Goal: Obtain resource: Download file/media

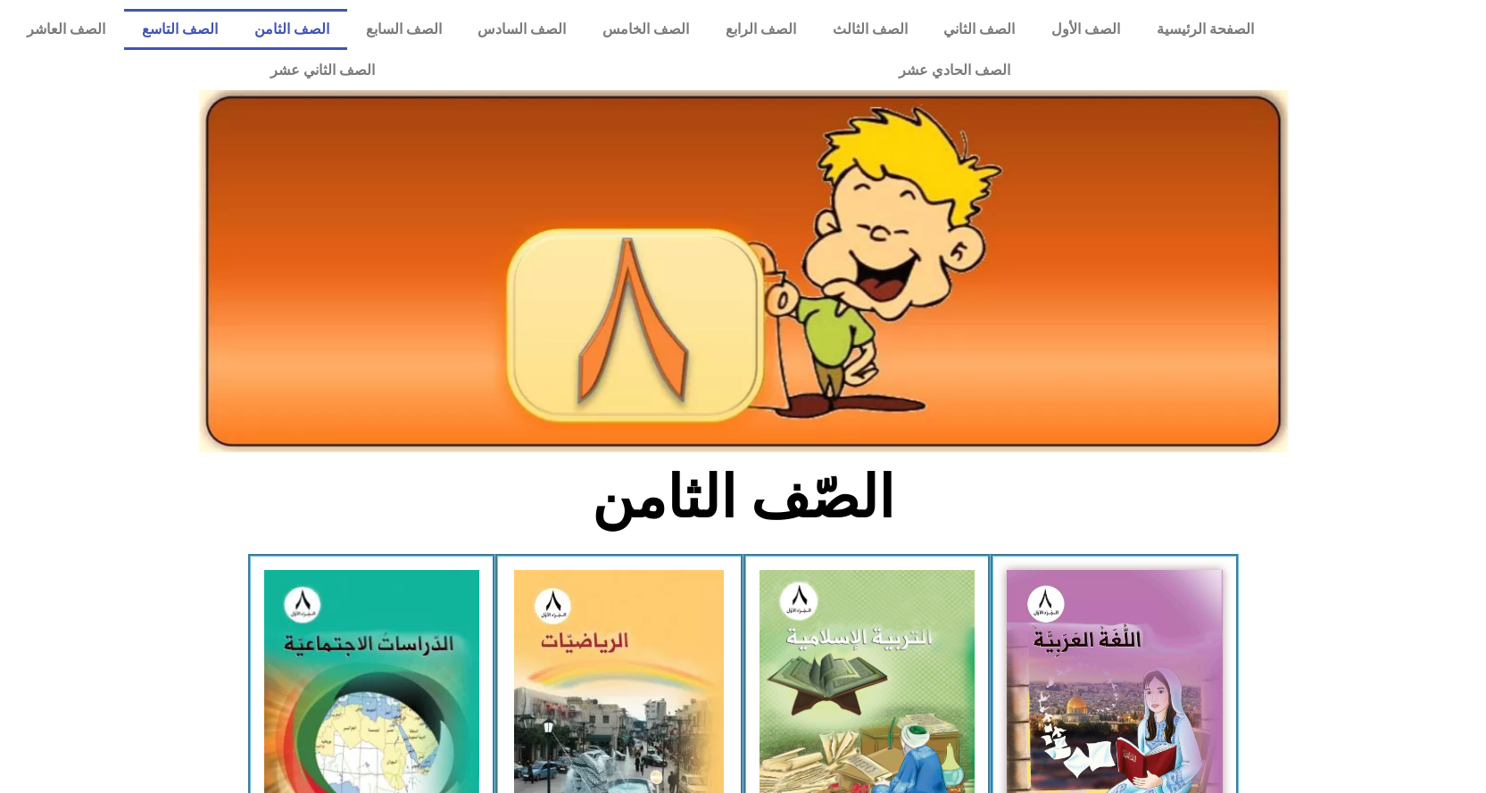
click at [236, 30] on link "الصف التاسع" at bounding box center [180, 29] width 112 height 41
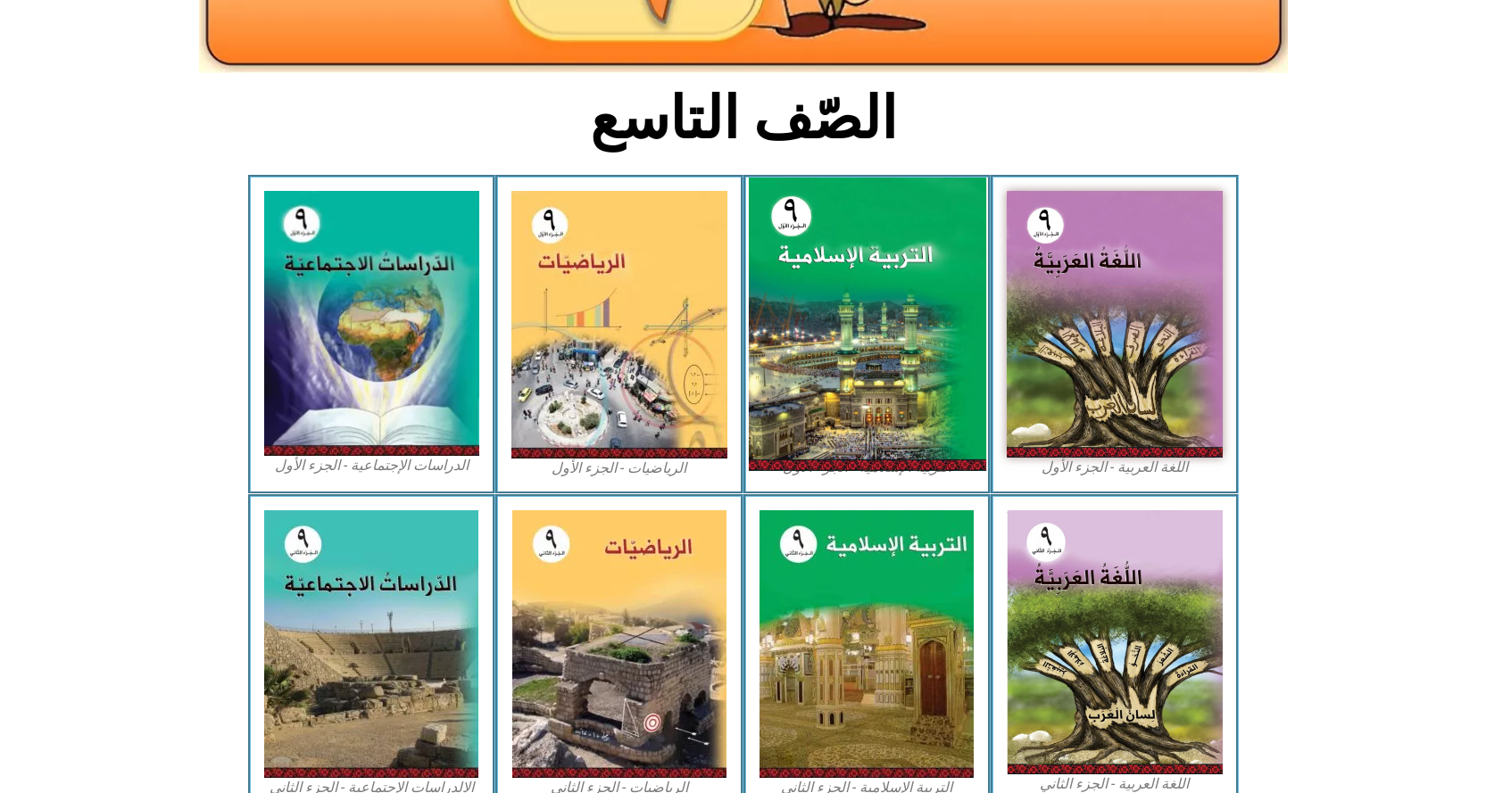
scroll to position [357, 0]
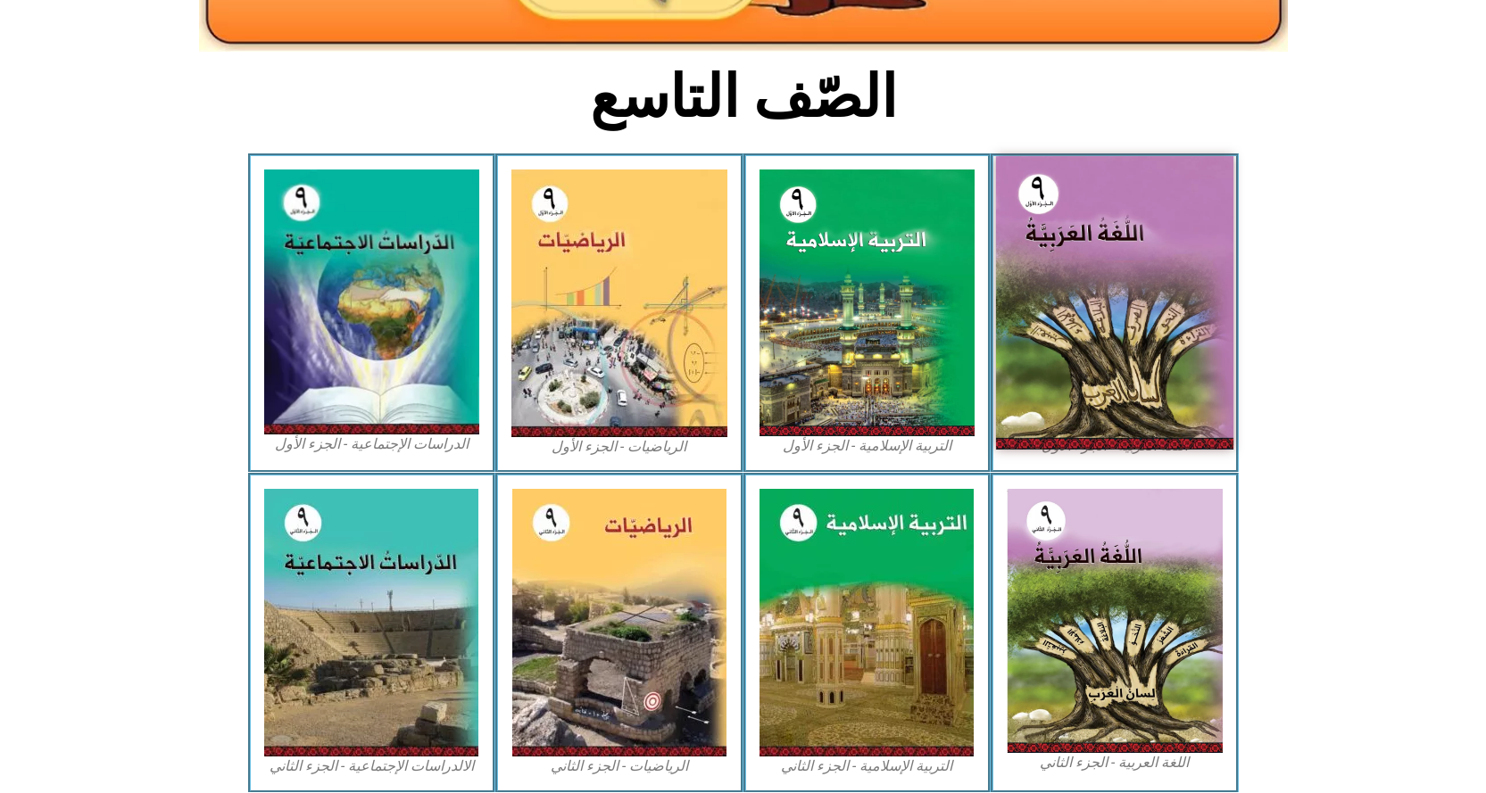
click at [1092, 316] on img at bounding box center [1114, 303] width 237 height 294
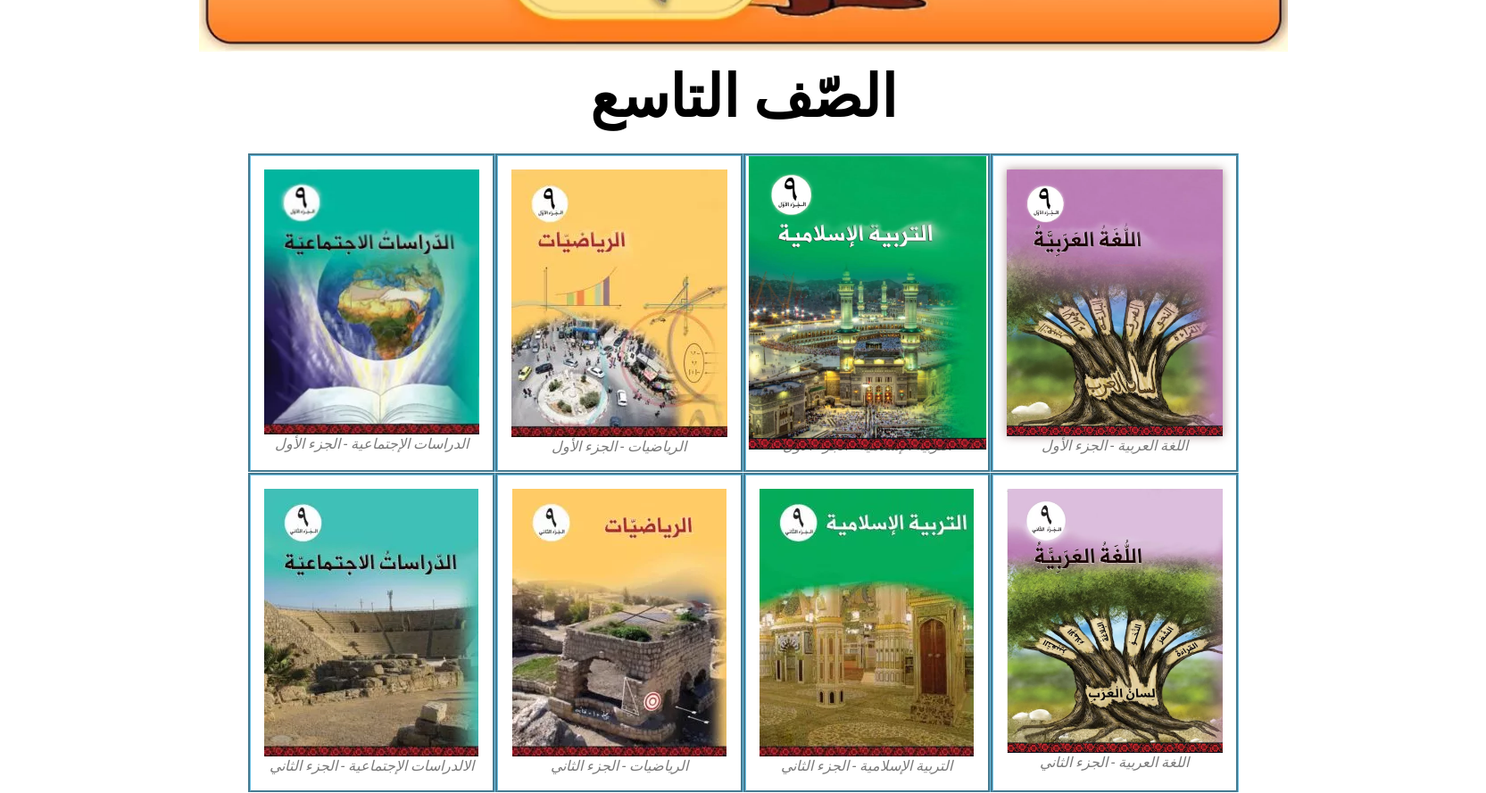
click at [845, 312] on img at bounding box center [866, 303] width 237 height 294
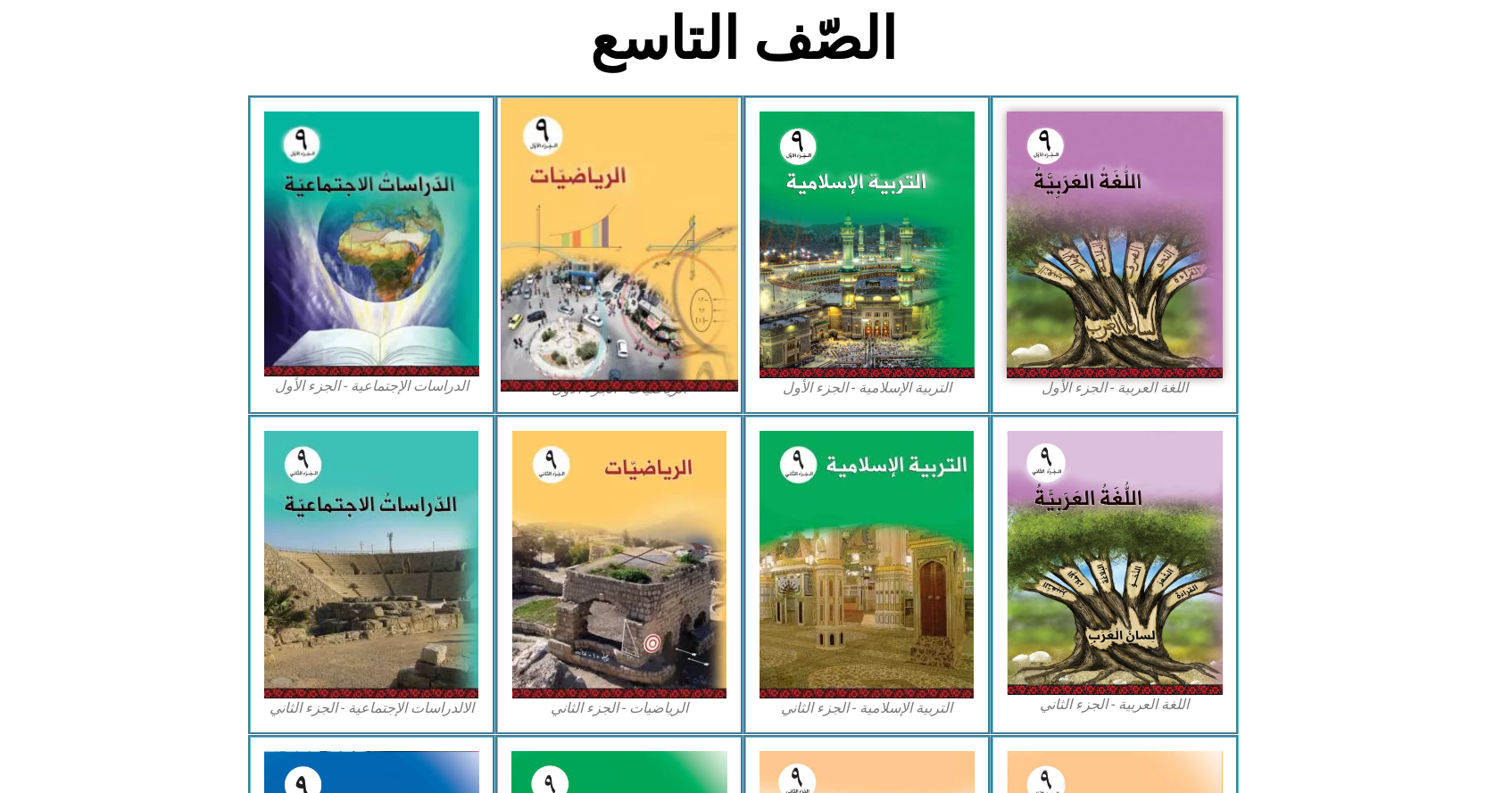
scroll to position [446, 0]
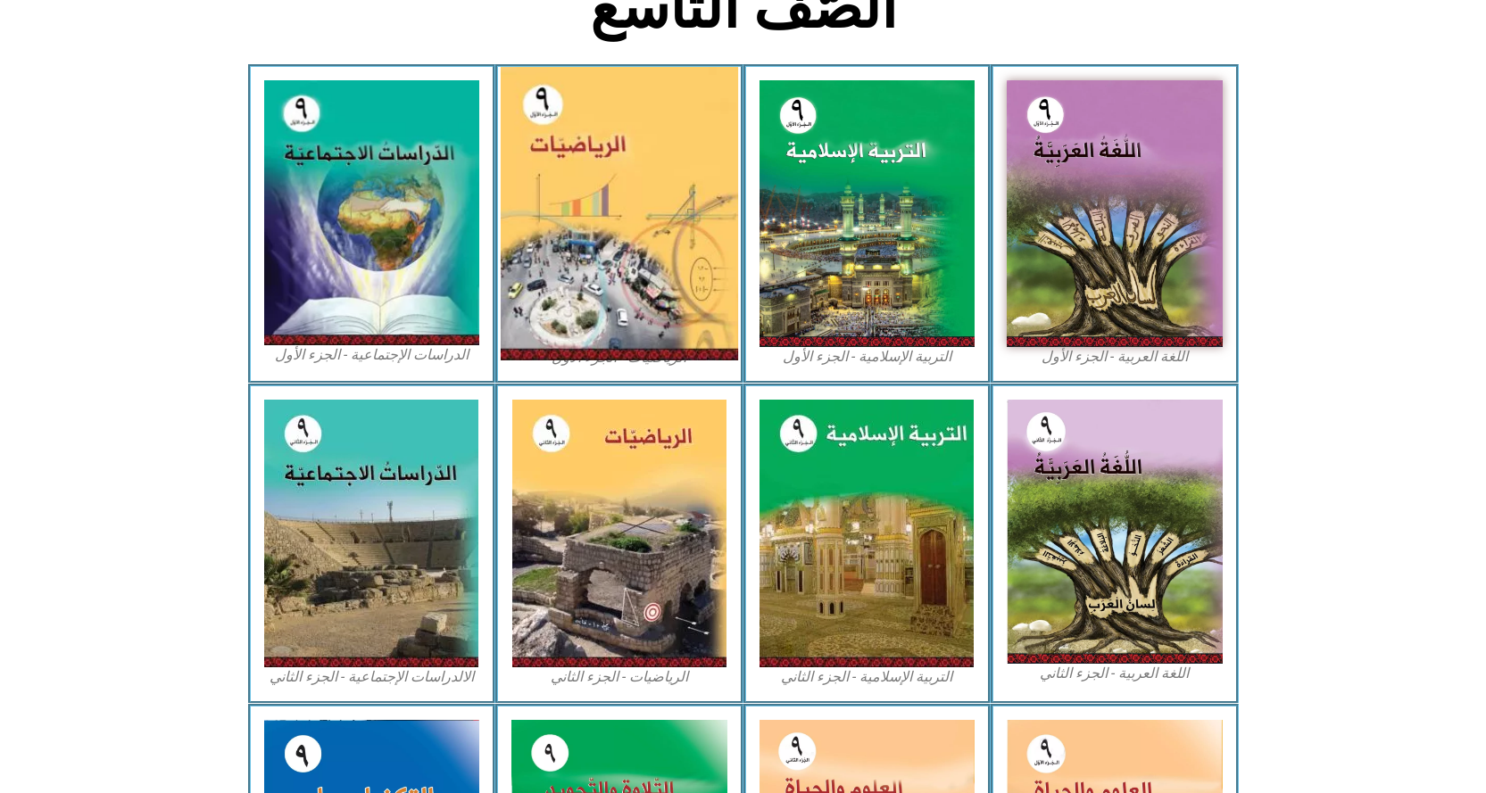
click at [619, 253] on img at bounding box center [619, 214] width 237 height 294
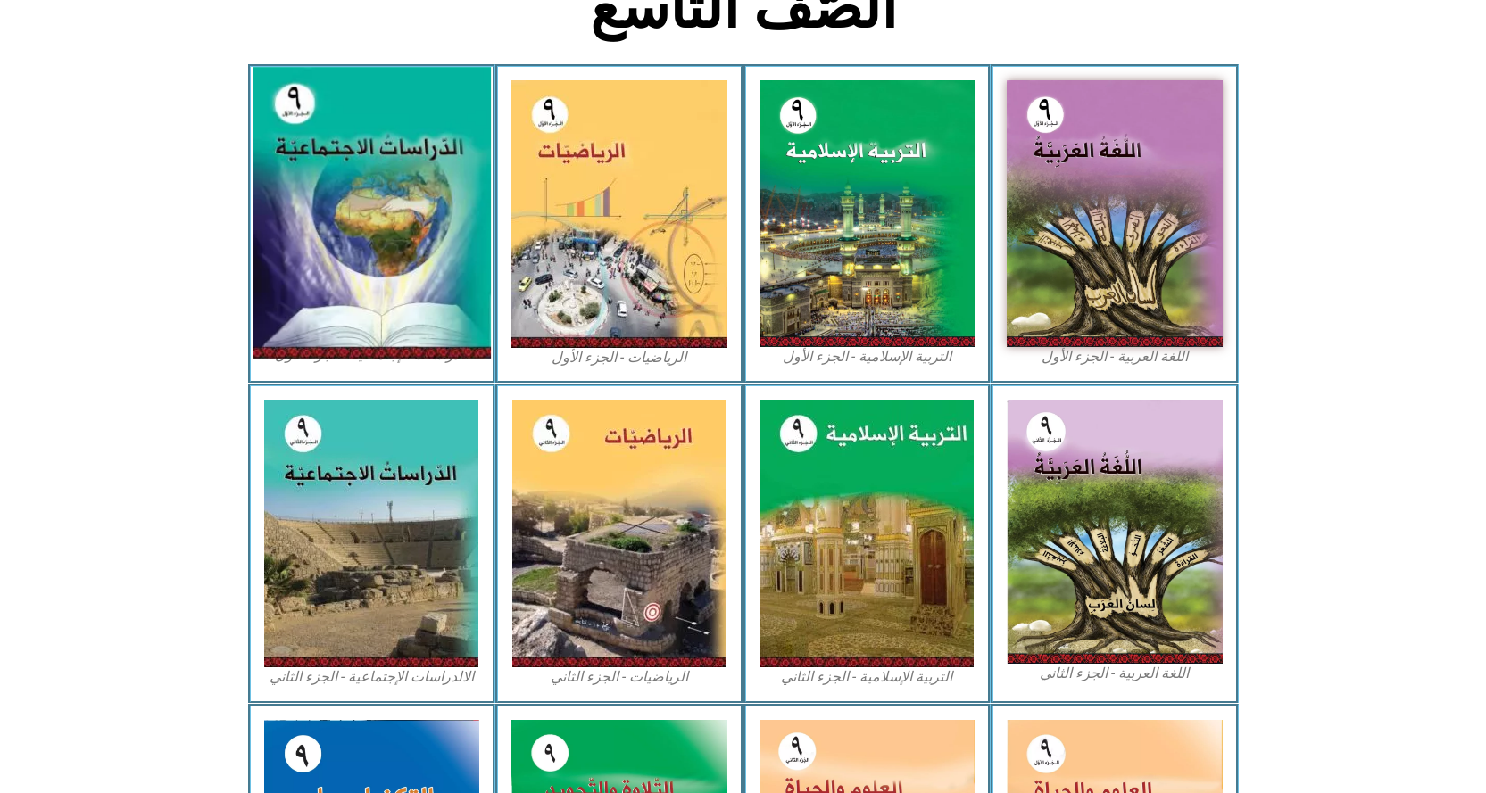
click at [430, 235] on img at bounding box center [371, 214] width 237 height 292
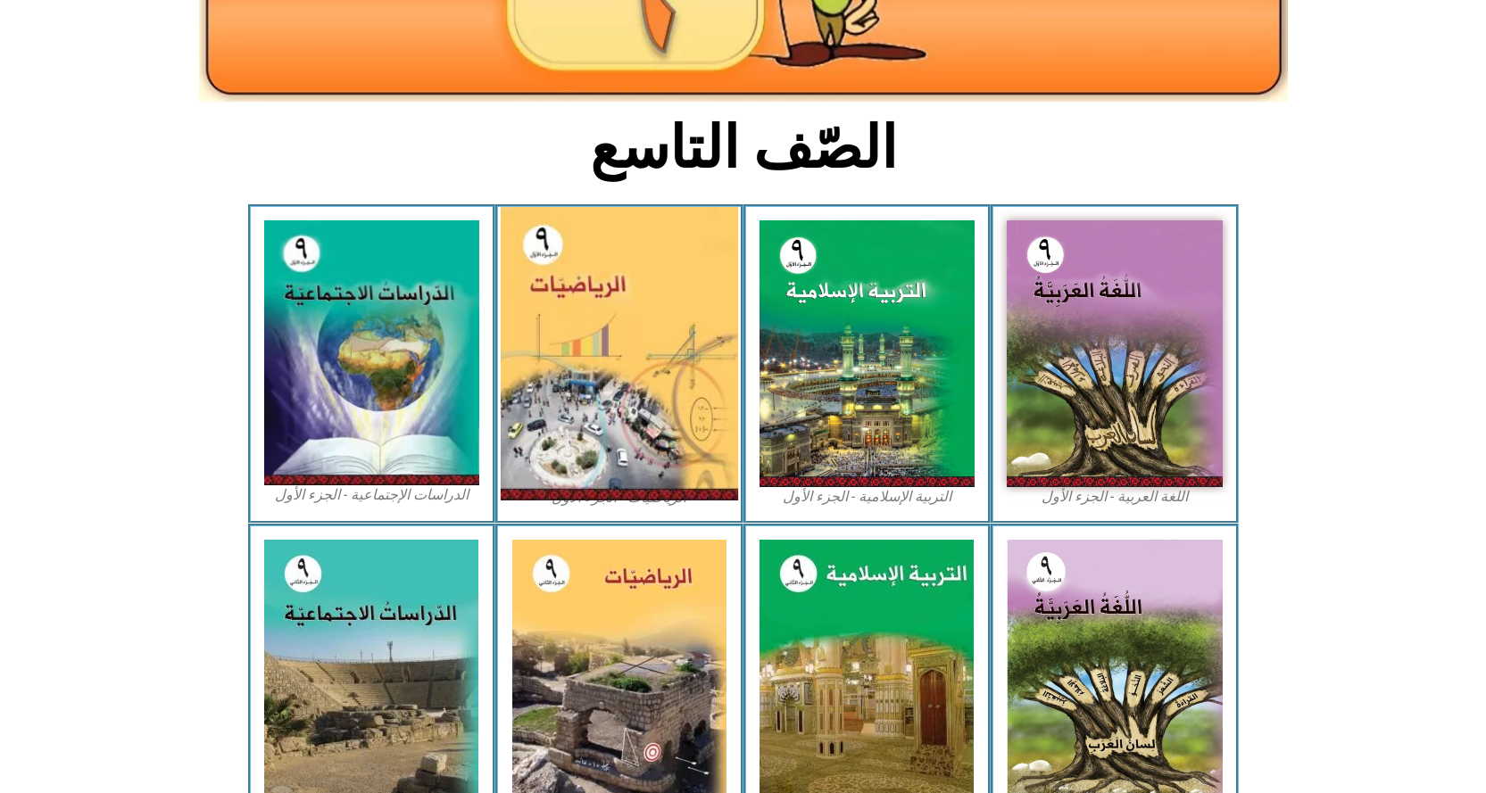
scroll to position [0, 0]
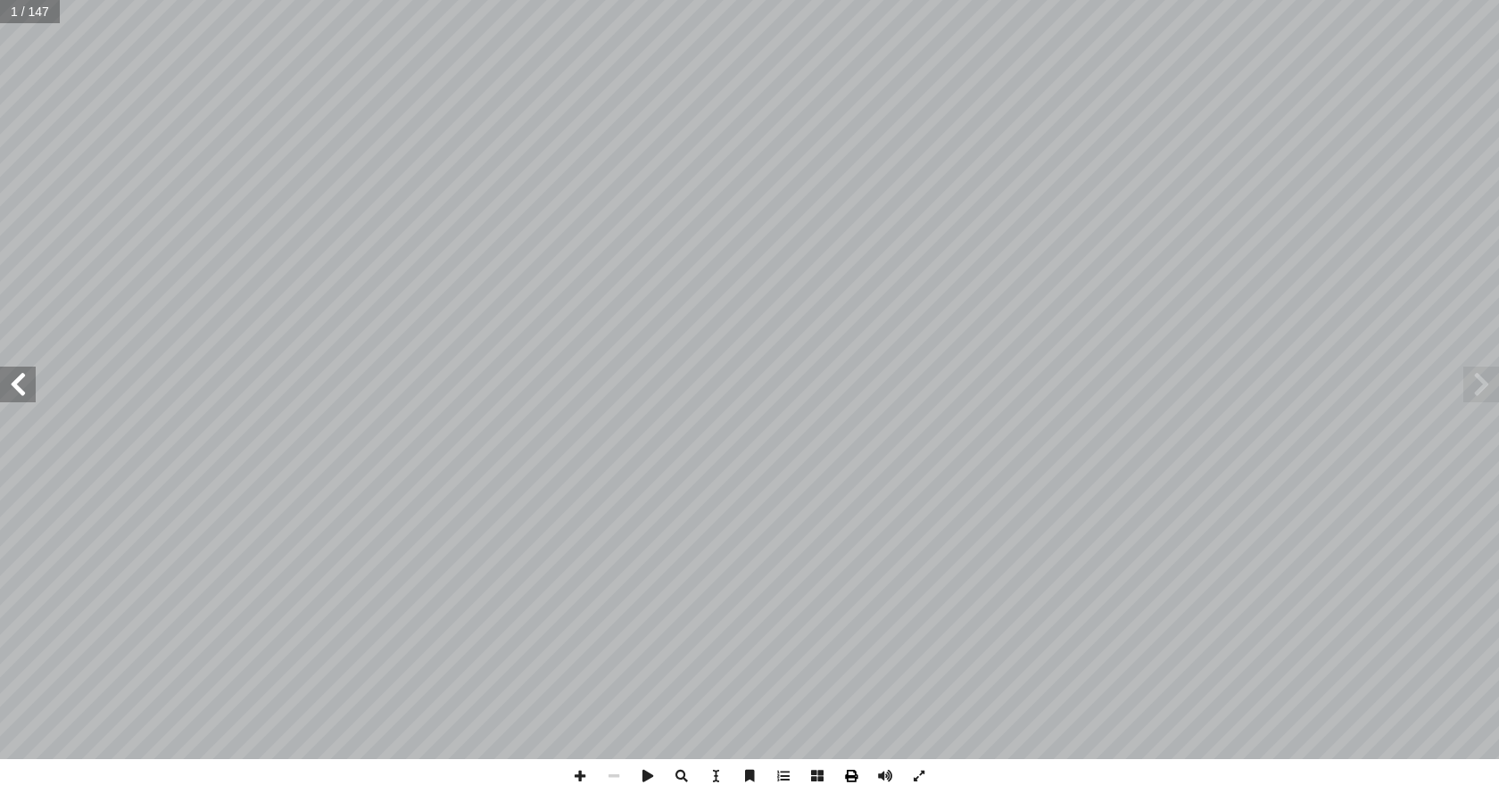
click at [856, 773] on span at bounding box center [851, 776] width 34 height 34
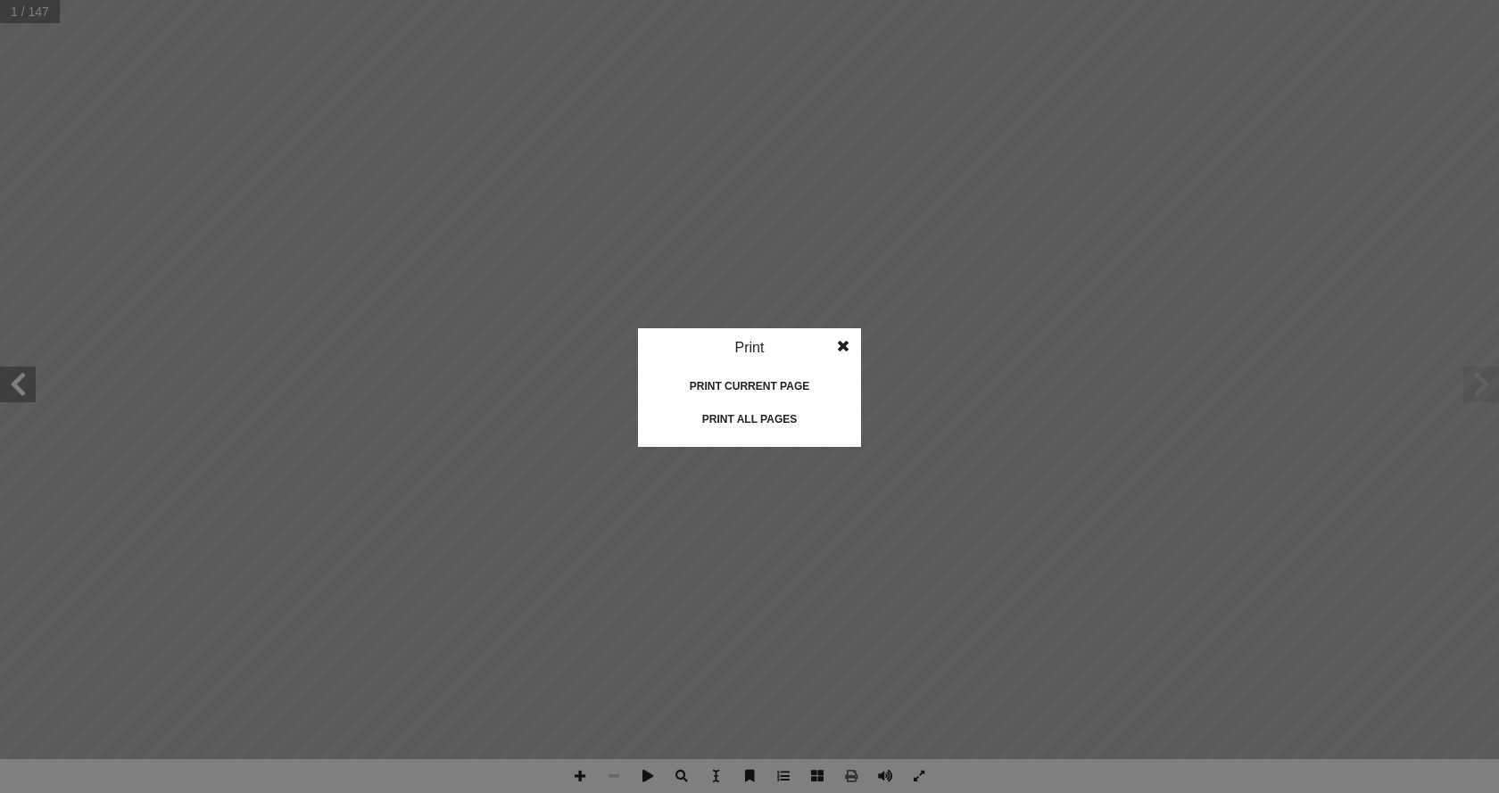
click at [783, 425] on div "Print all pages" at bounding box center [749, 419] width 178 height 29
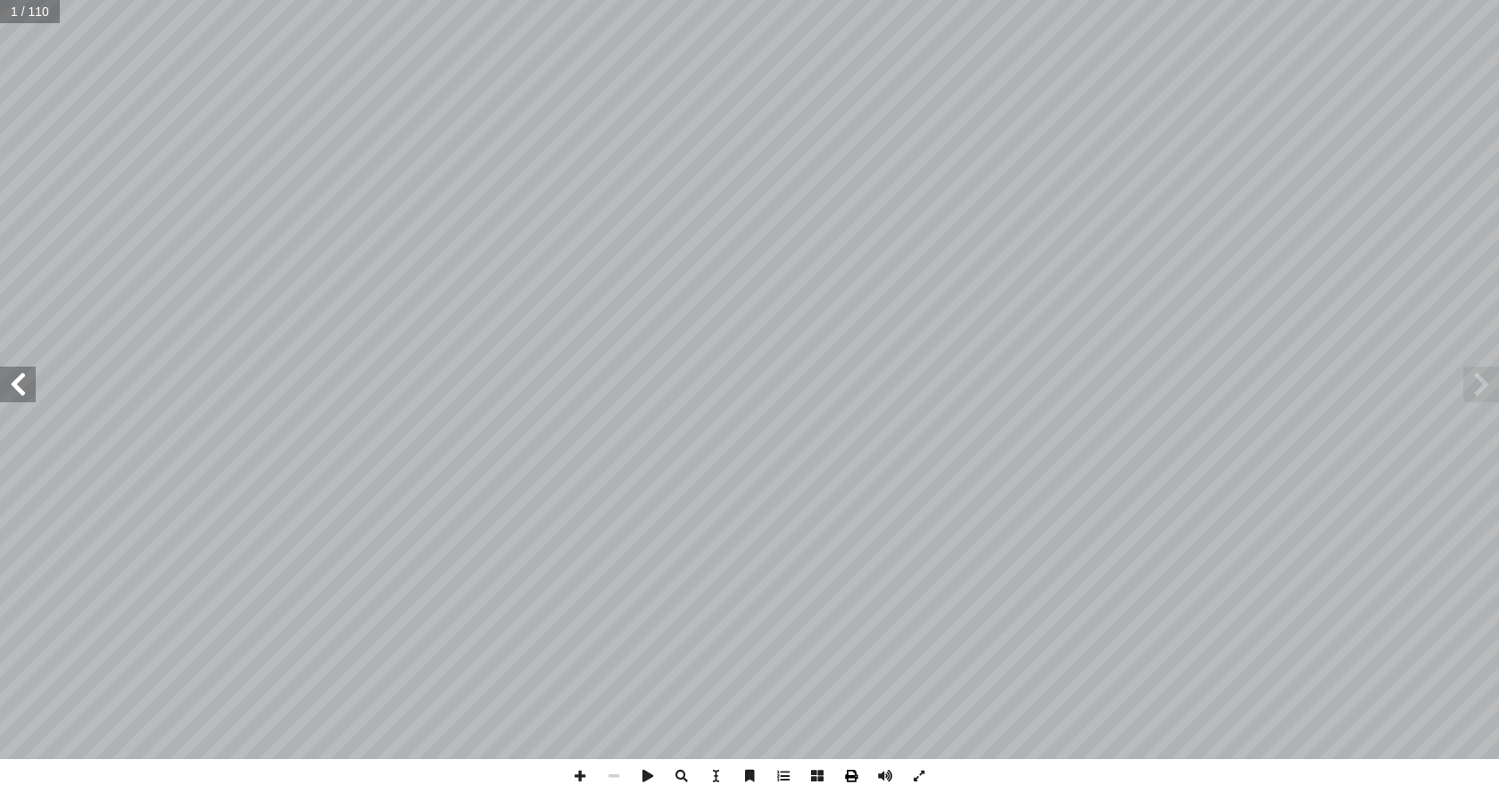
click at [846, 775] on span at bounding box center [851, 776] width 34 height 34
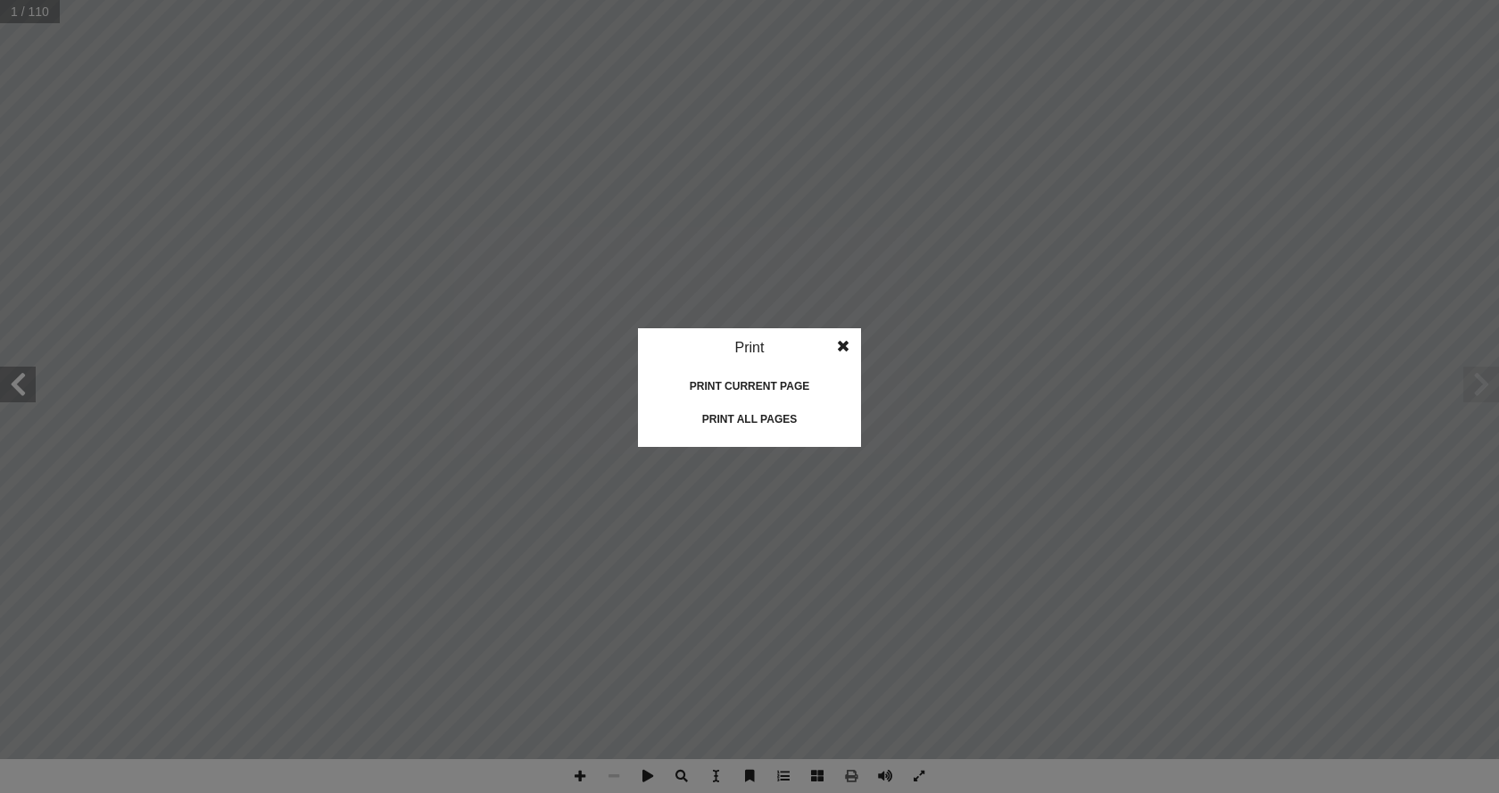
click at [775, 421] on div "Print all pages" at bounding box center [749, 419] width 178 height 29
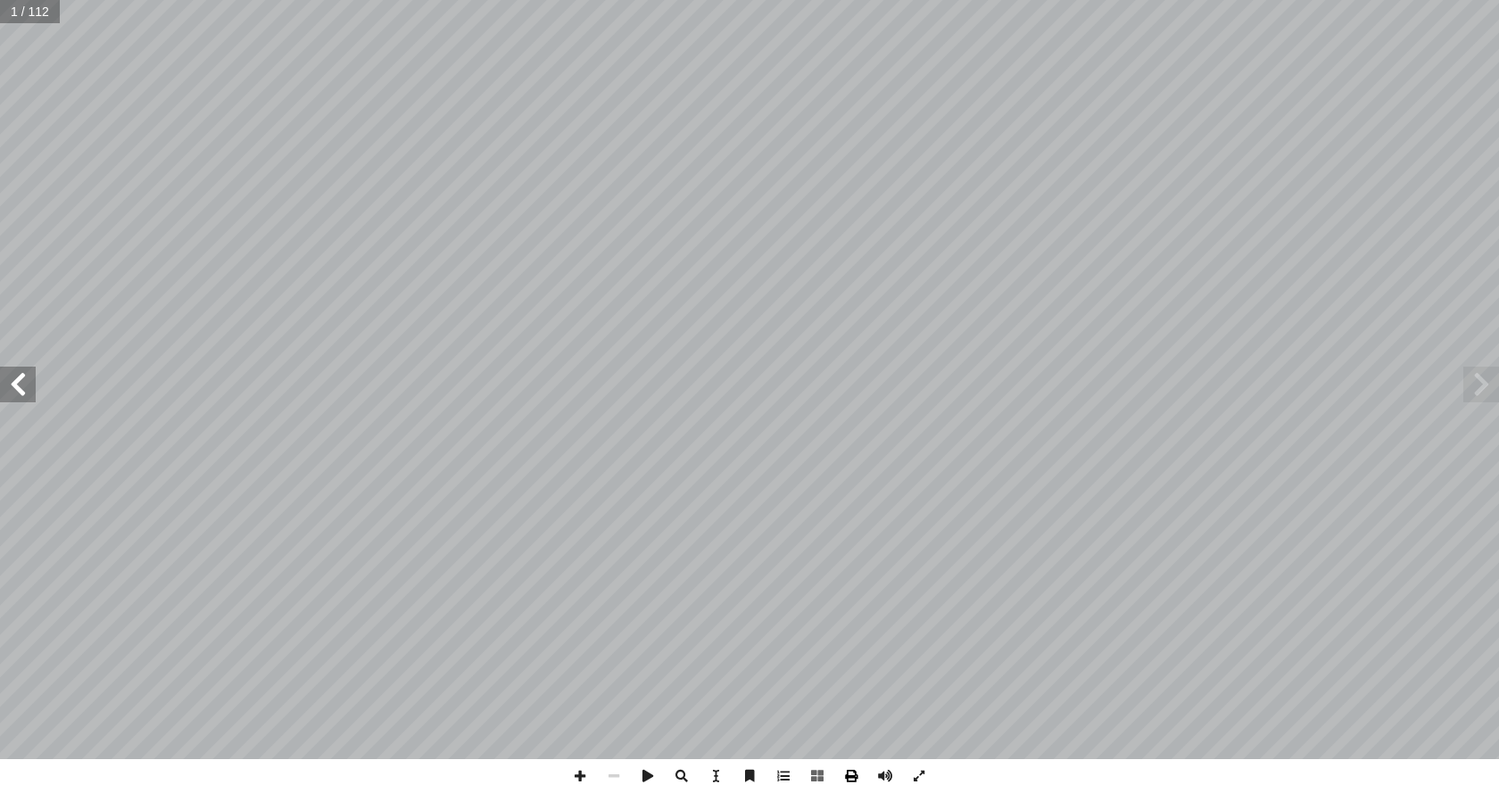
click at [848, 774] on span at bounding box center [851, 776] width 34 height 34
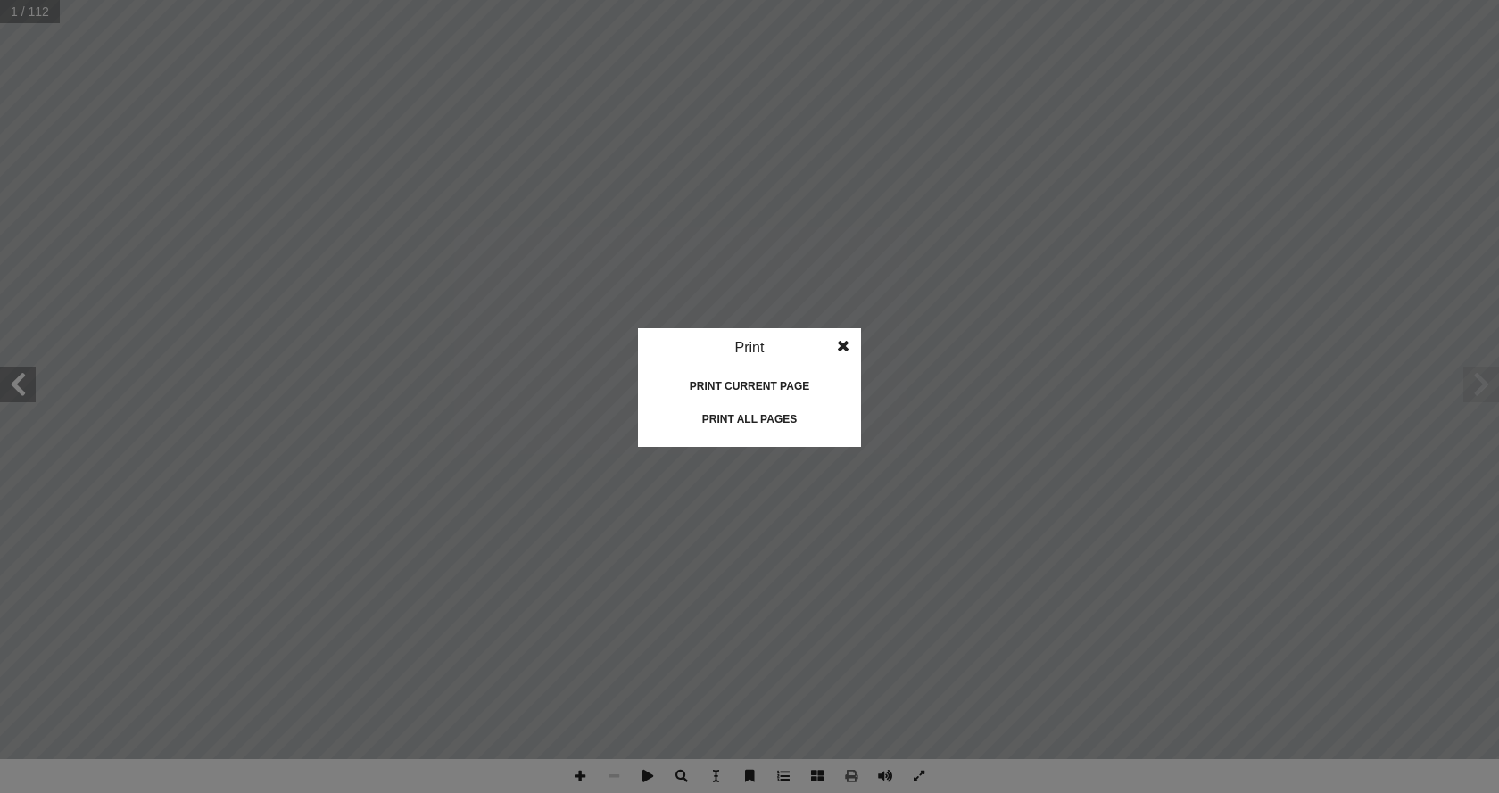
click at [772, 408] on div "Print all pages" at bounding box center [749, 419] width 178 height 29
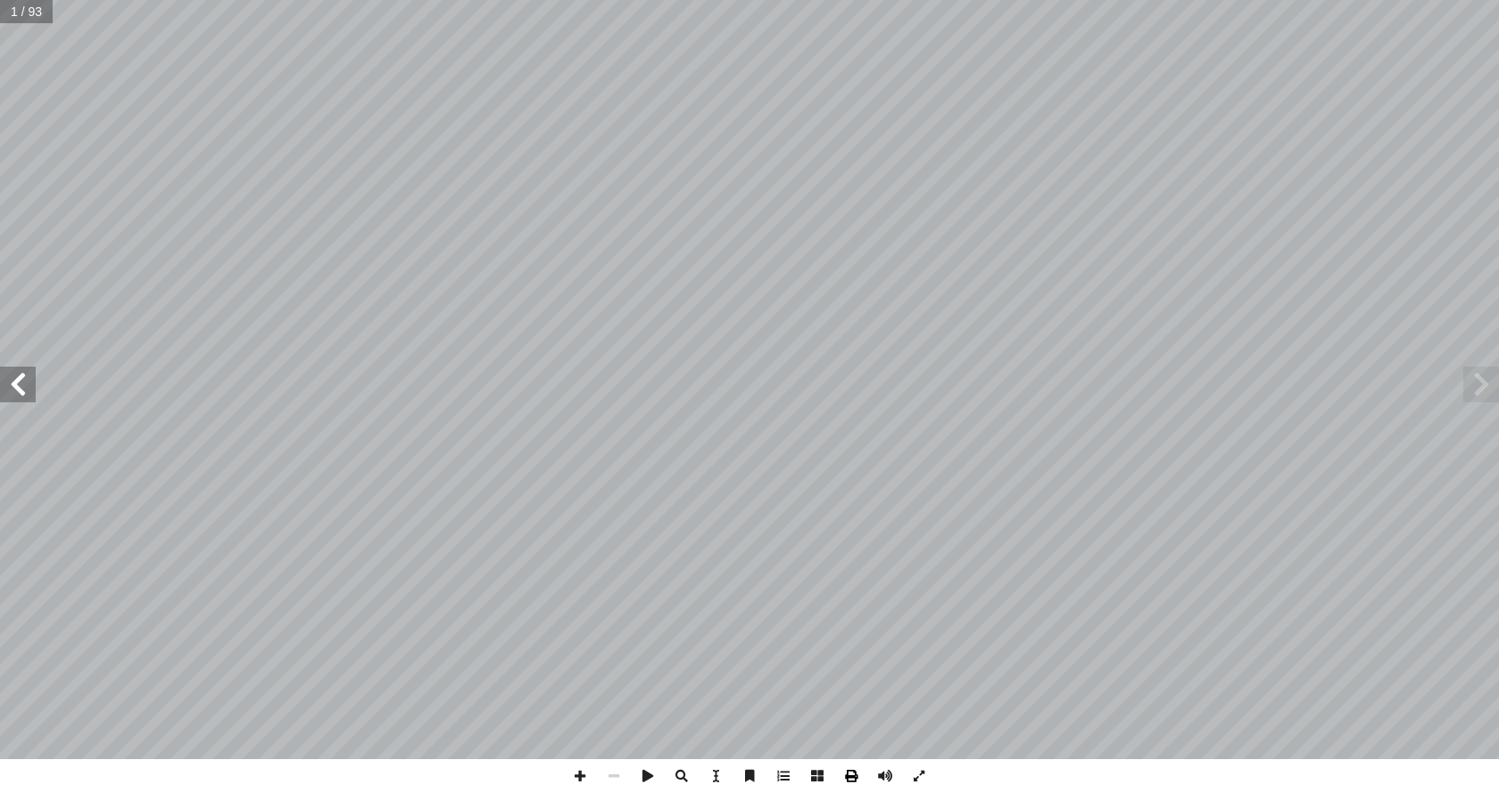
click at [852, 772] on span at bounding box center [851, 776] width 34 height 34
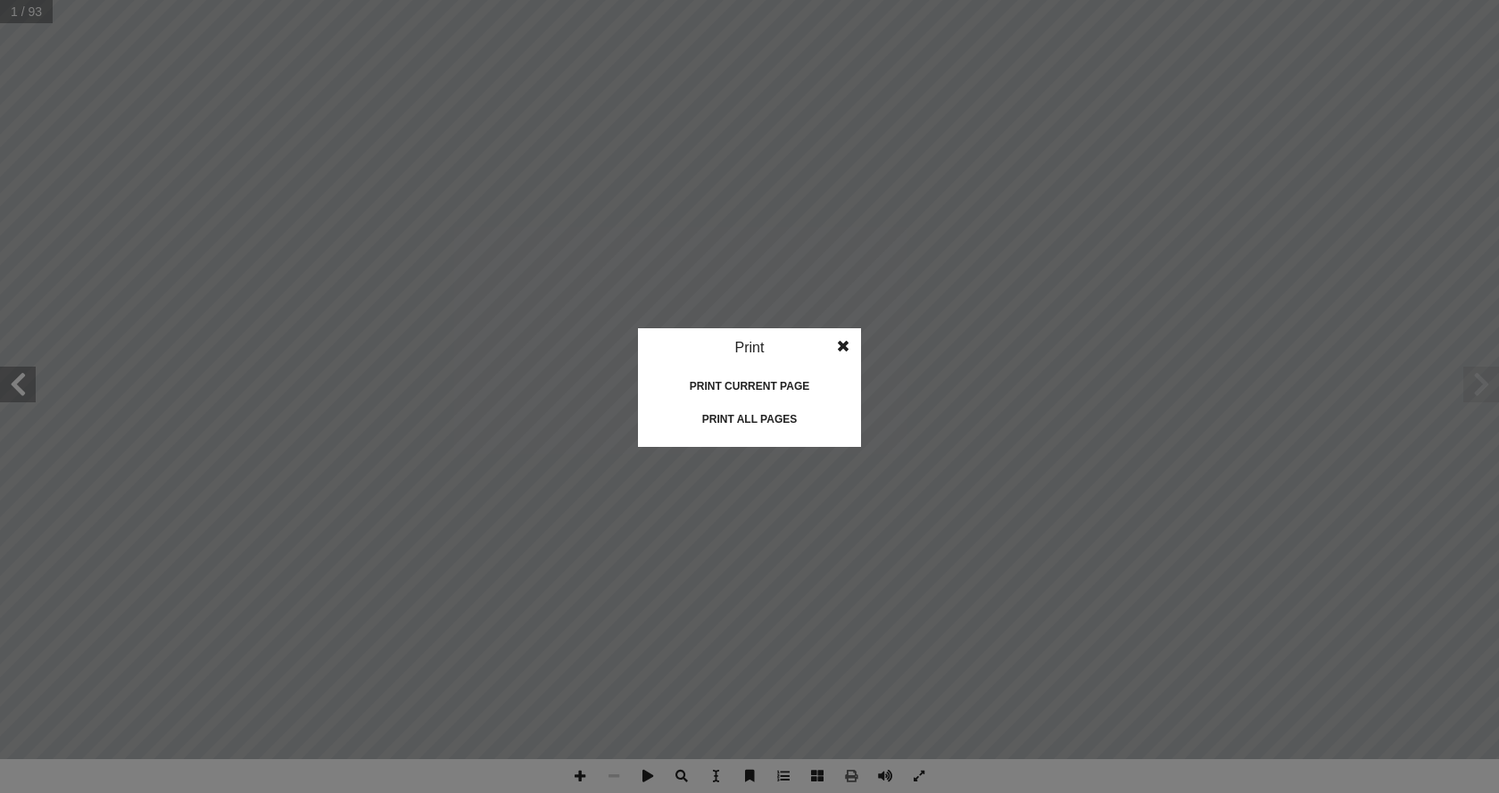
click at [789, 424] on div "Print all pages" at bounding box center [749, 419] width 178 height 29
